Goal: Task Accomplishment & Management: Manage account settings

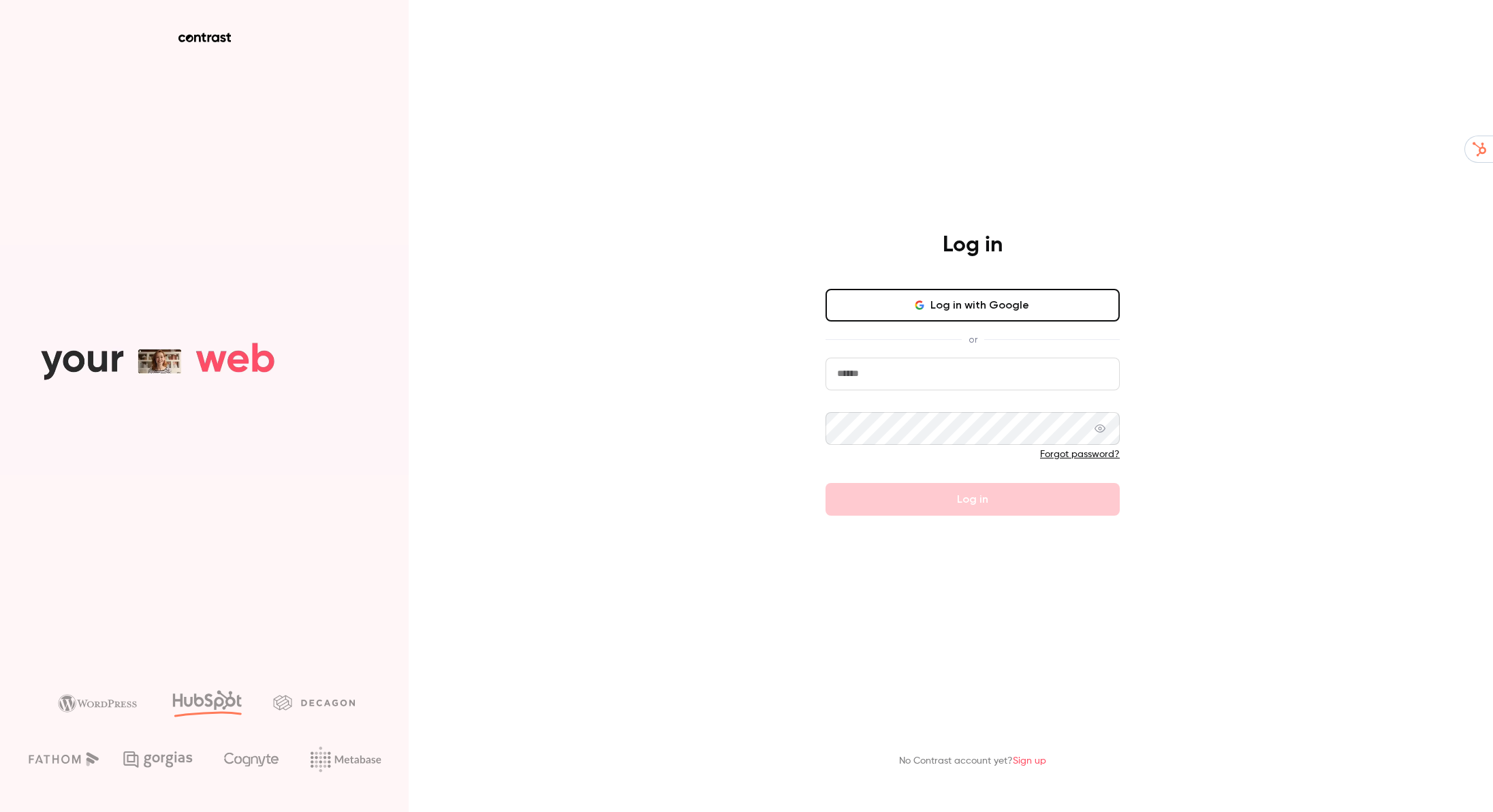
click at [939, 304] on button "Log in with Google" at bounding box center [973, 305] width 295 height 33
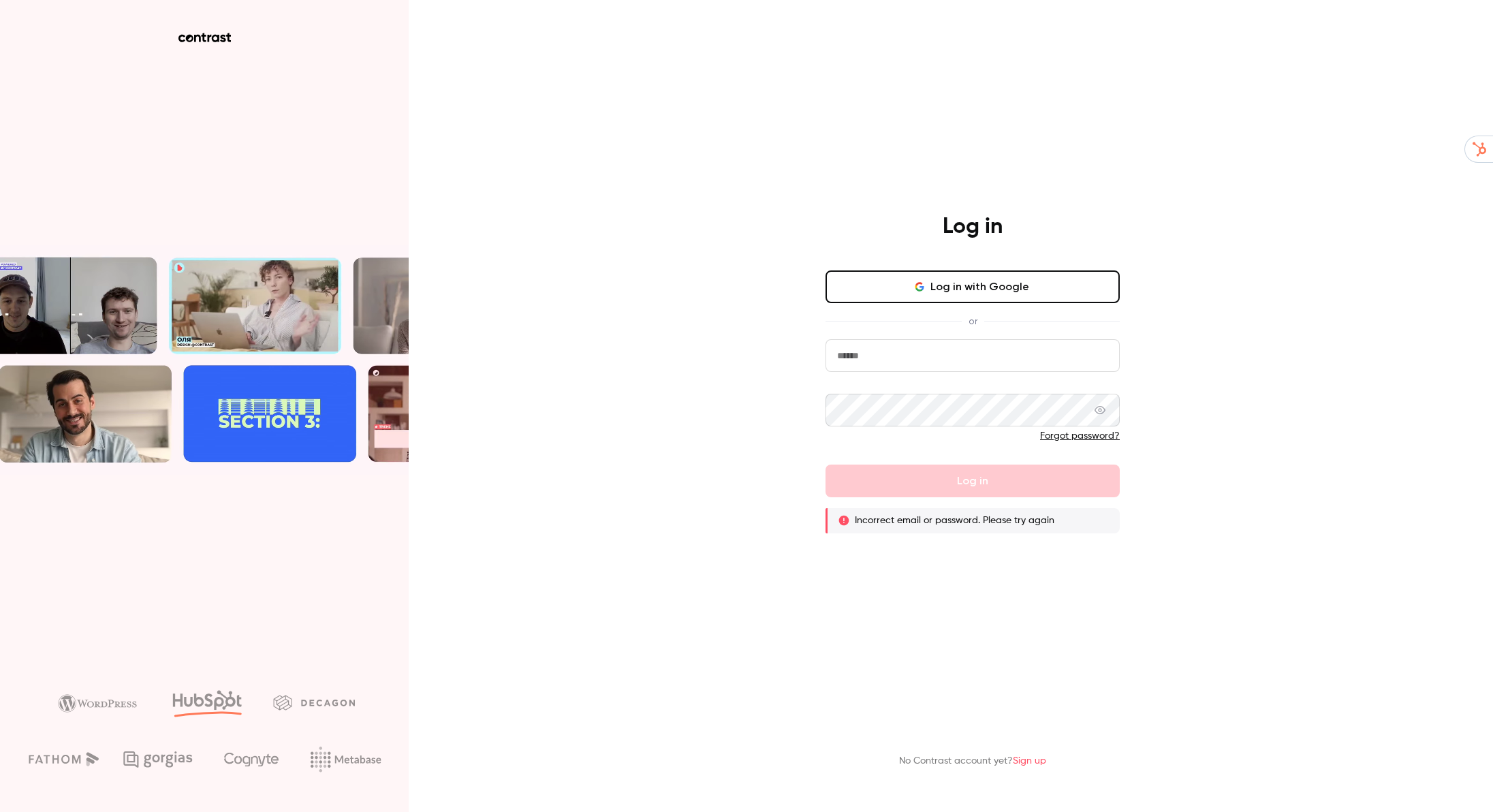
click at [1012, 291] on button "Log in with Google" at bounding box center [973, 287] width 295 height 33
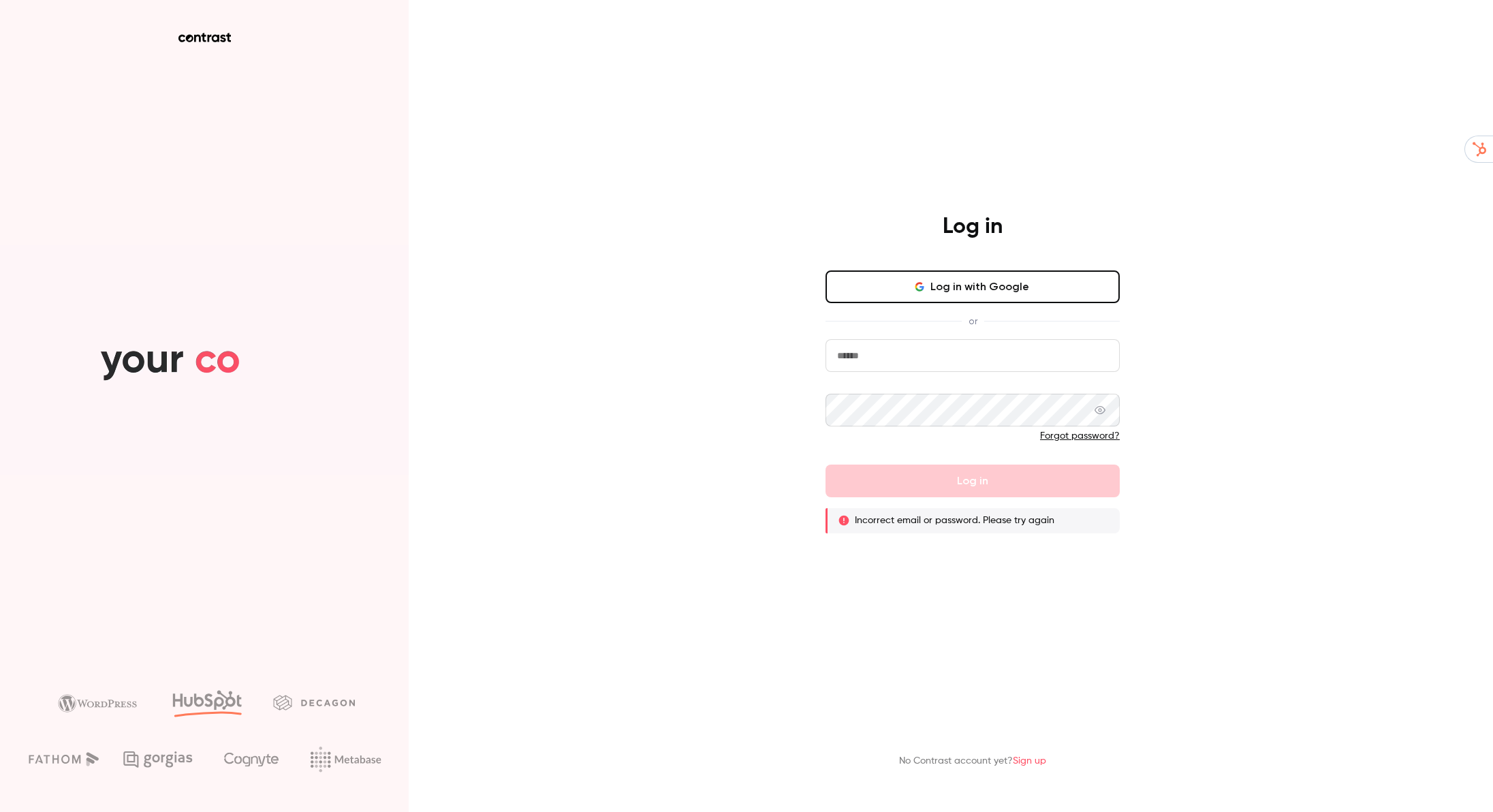
click at [917, 362] on input "email" at bounding box center [973, 356] width 295 height 33
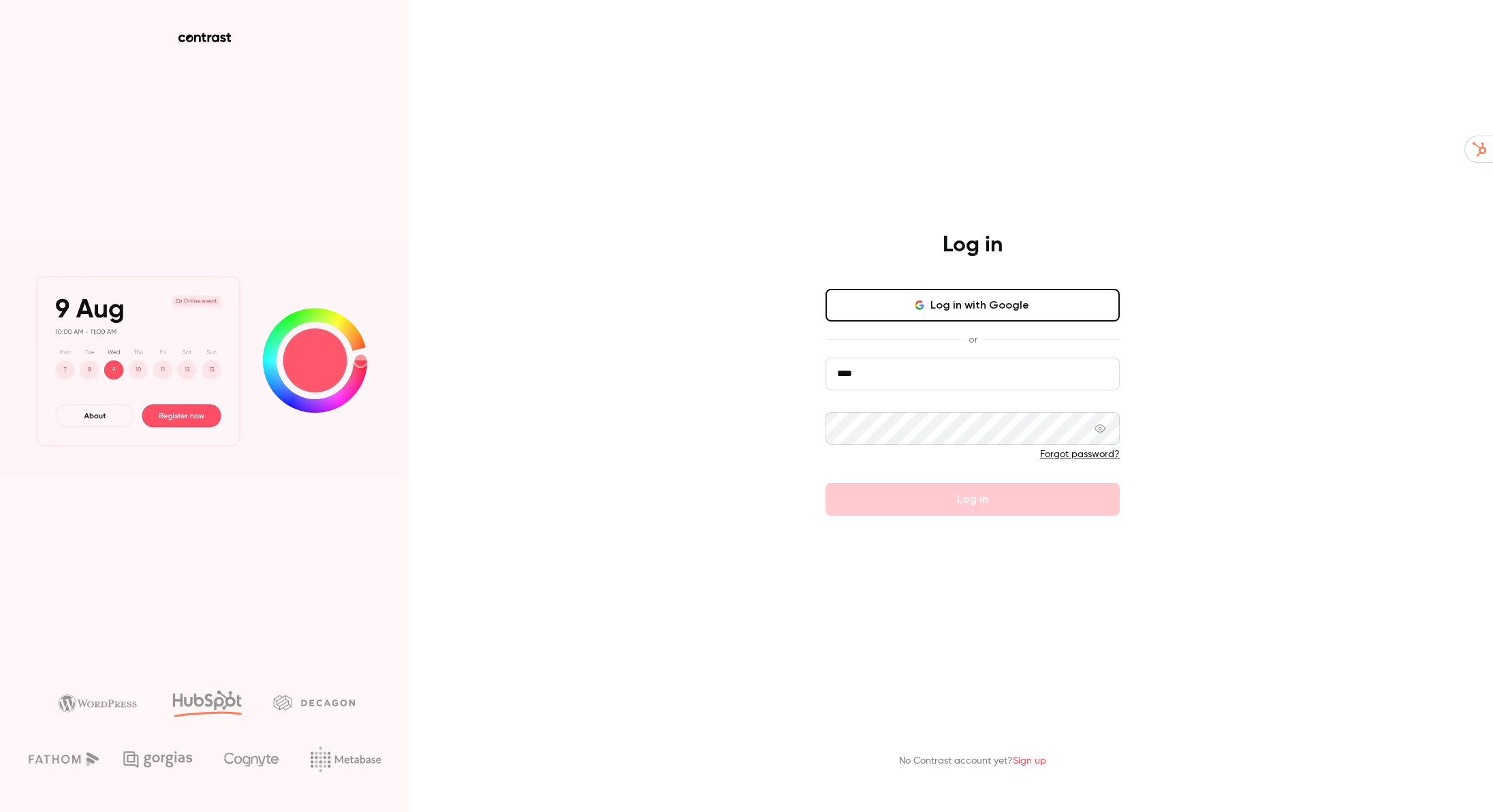
click at [0, 811] on com-1password-button at bounding box center [0, 812] width 0 height 0
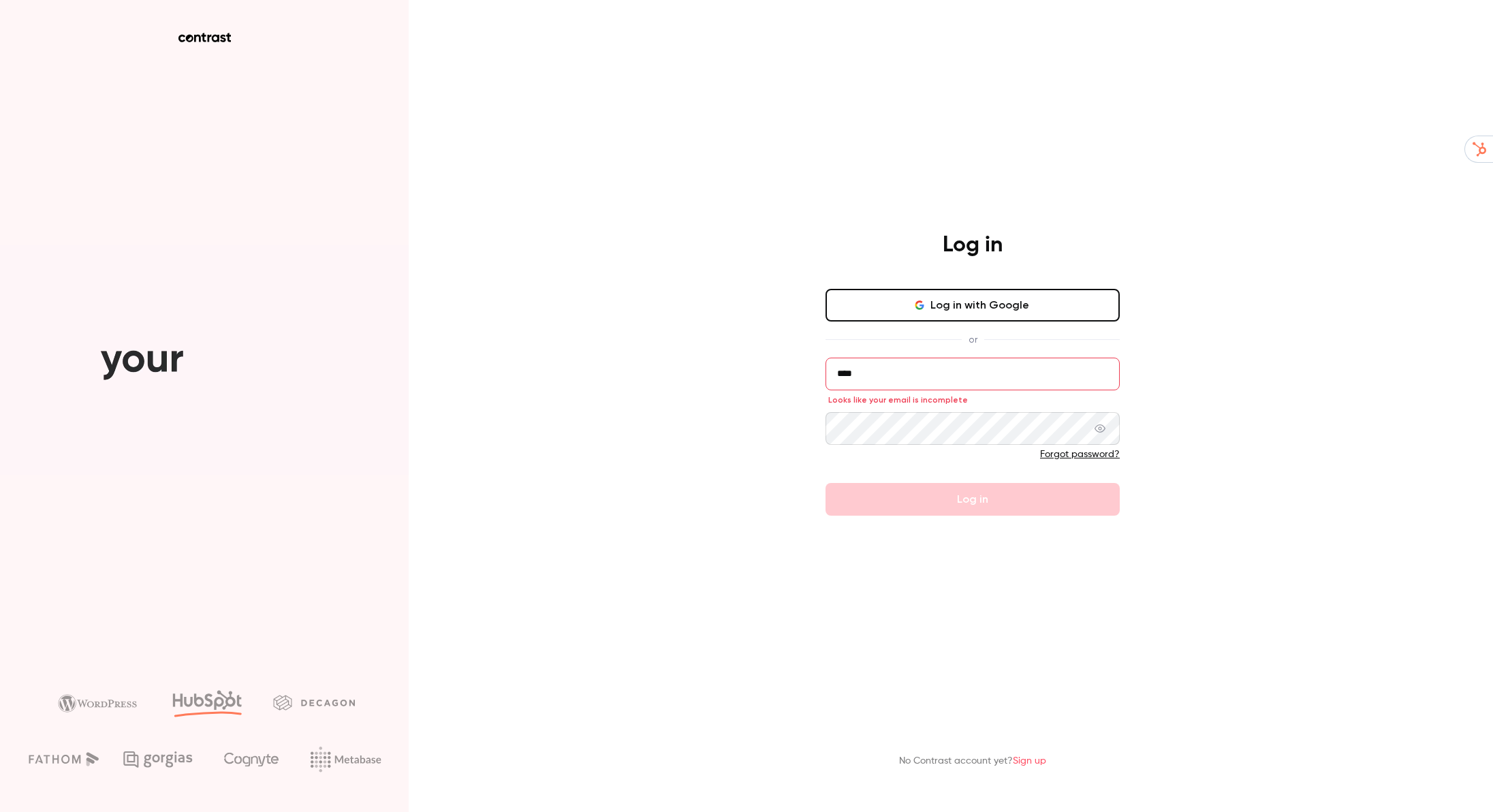
click at [884, 371] on input "****" at bounding box center [973, 374] width 295 height 33
type input "**********"
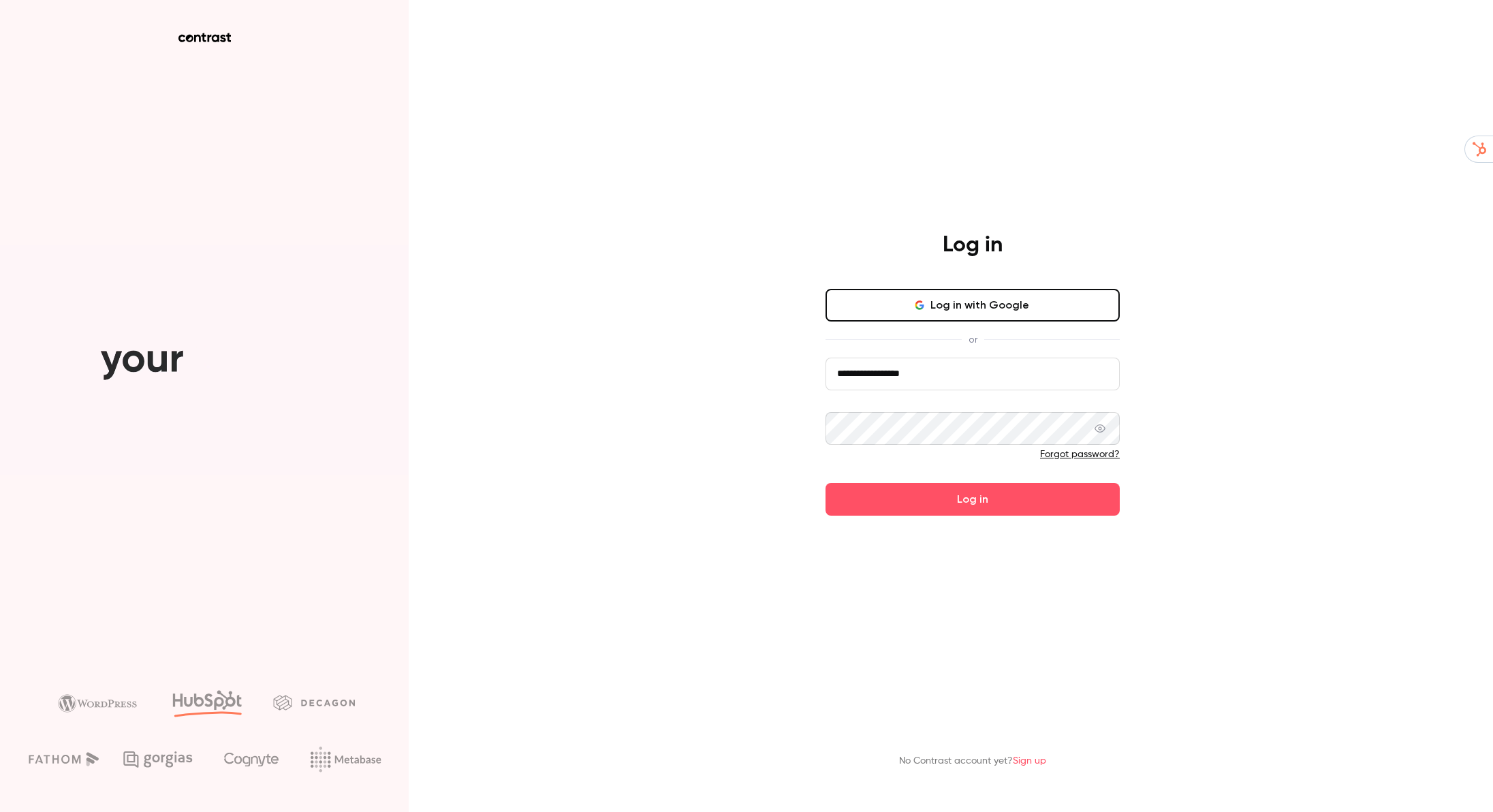
click at [826, 483] on button "Log in" at bounding box center [973, 499] width 295 height 33
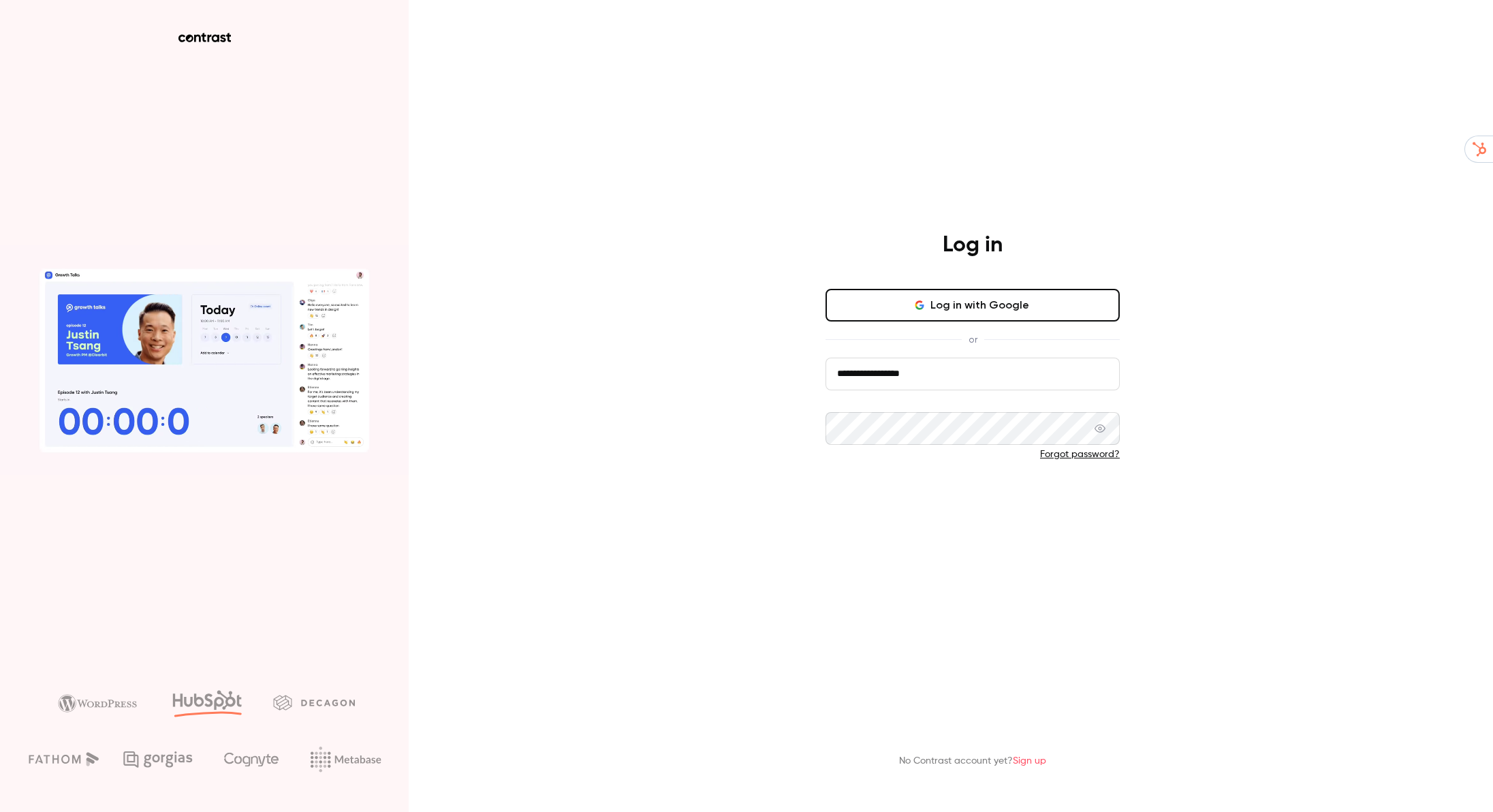
click at [963, 507] on button "Log in" at bounding box center [973, 499] width 295 height 33
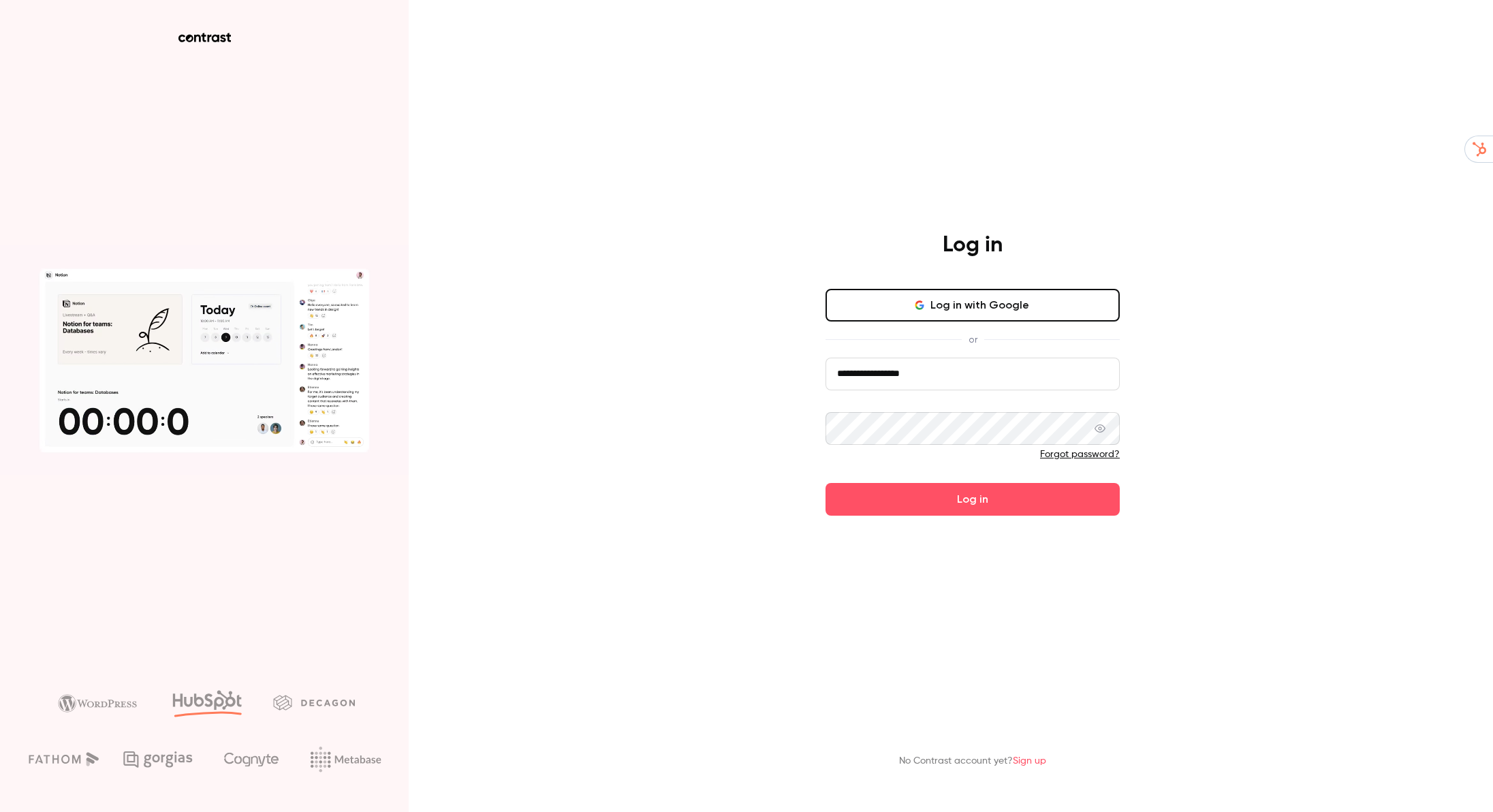
click at [826, 483] on button "Log in" at bounding box center [973, 499] width 295 height 33
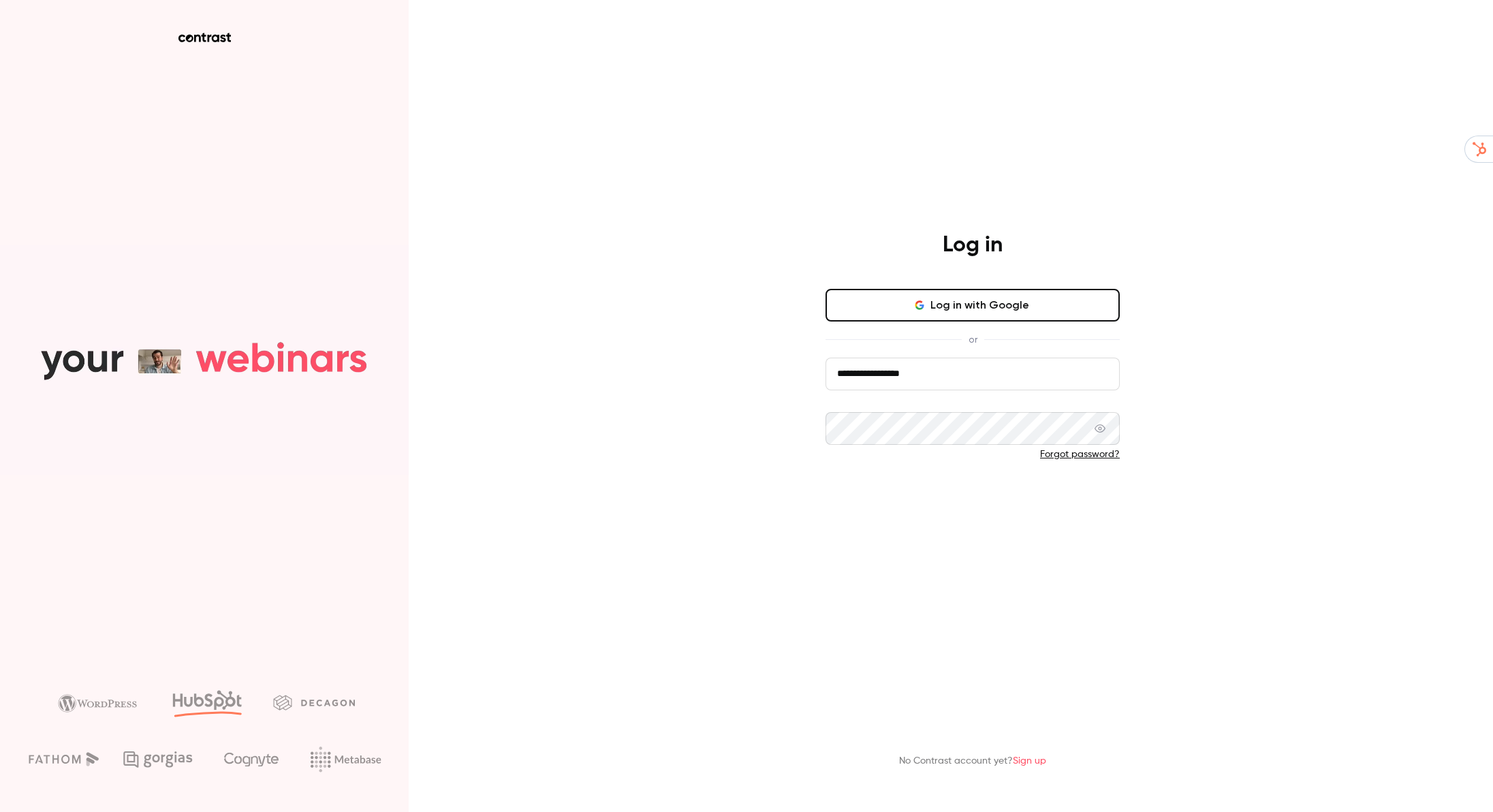
click at [961, 499] on button "Log in" at bounding box center [973, 499] width 295 height 33
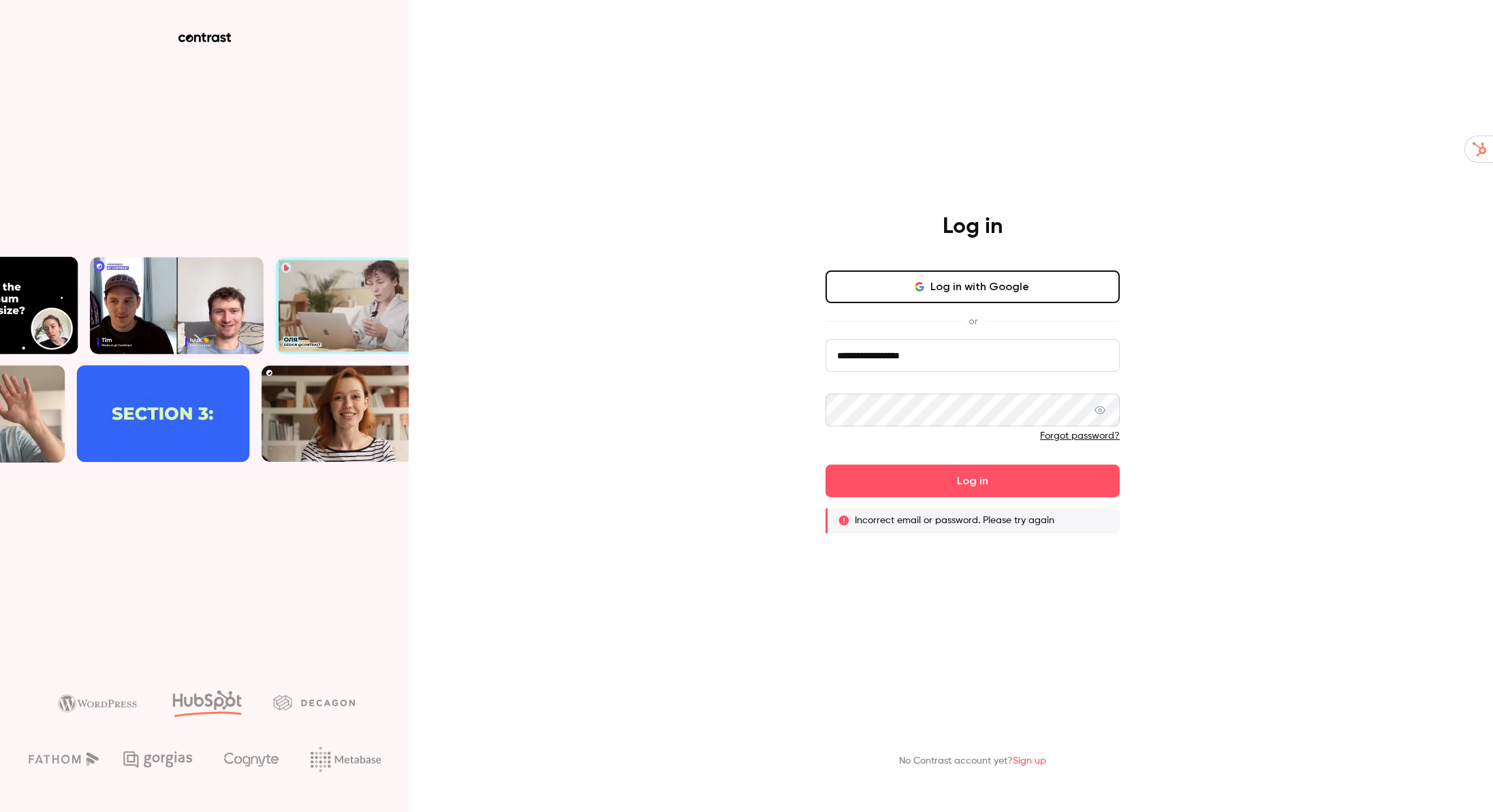
click at [960, 279] on button "Log in with Google" at bounding box center [973, 287] width 295 height 33
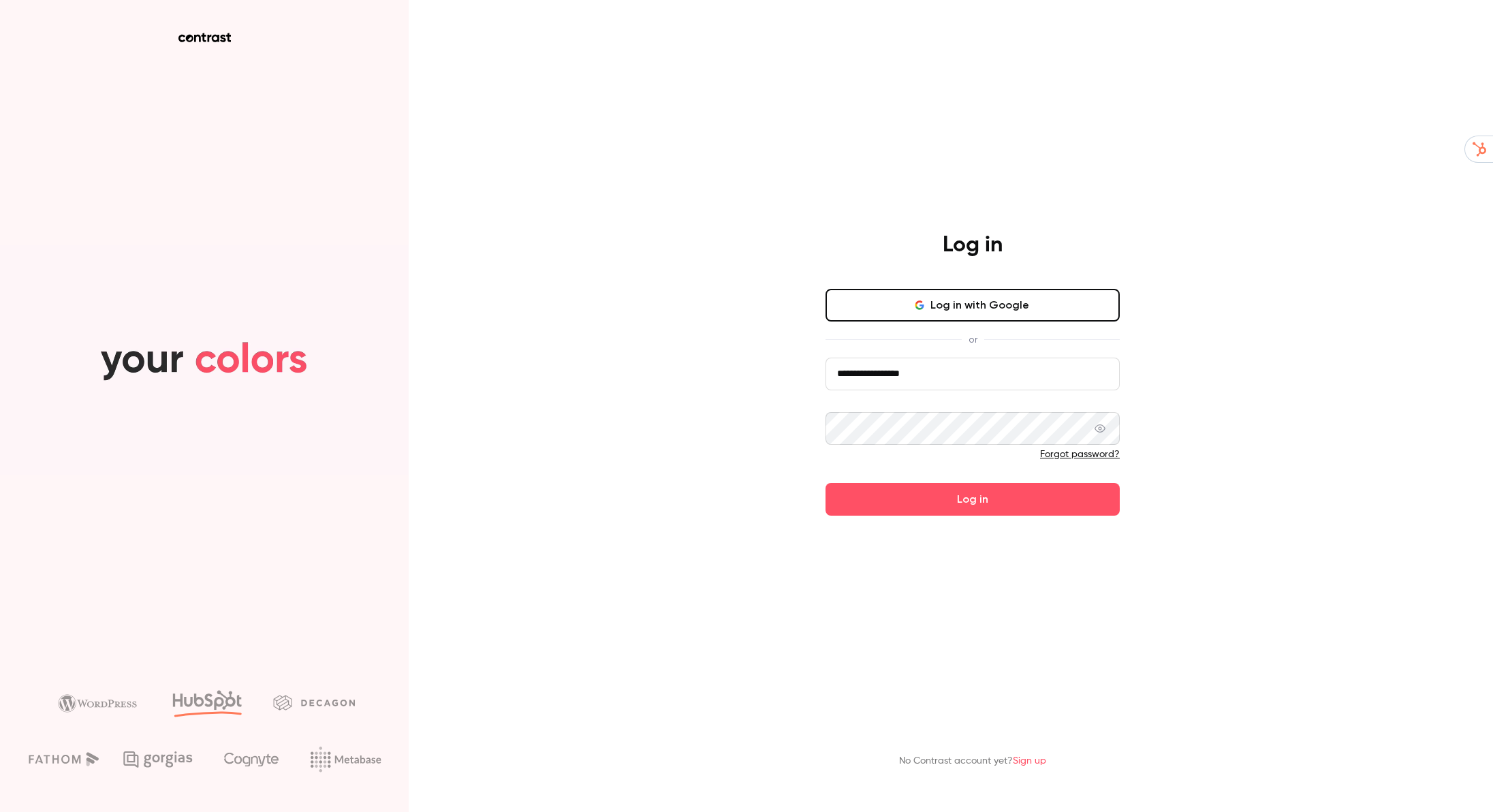
click at [211, 38] on icon at bounding box center [205, 38] width 53 height 10
